Goal: Answer question/provide support: Answer question/provide support

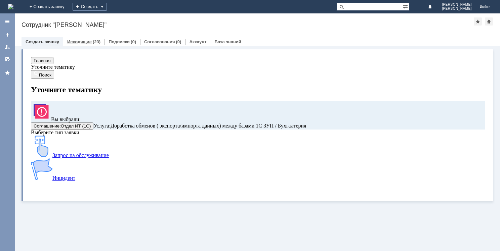
click at [85, 42] on link "Исходящие" at bounding box center [79, 41] width 25 height 5
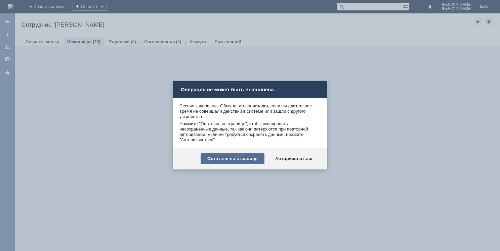
click at [250, 159] on div "Остаться на странице" at bounding box center [233, 159] width 64 height 11
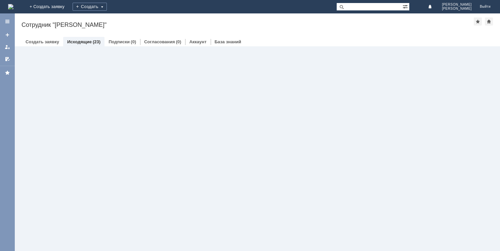
click at [88, 42] on link "Исходящие" at bounding box center [79, 41] width 25 height 5
click at [89, 44] on div "Исходящие (23)" at bounding box center [83, 42] width 41 height 10
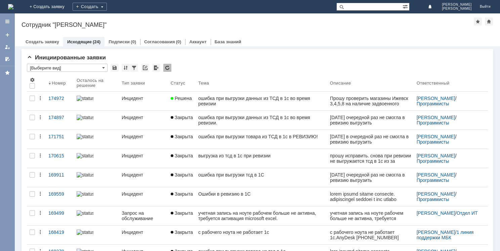
click at [245, 100] on div "ошибка при выгрузки данных из ТСД в 1с во время ревизии" at bounding box center [261, 101] width 126 height 11
